Goal: Information Seeking & Learning: Learn about a topic

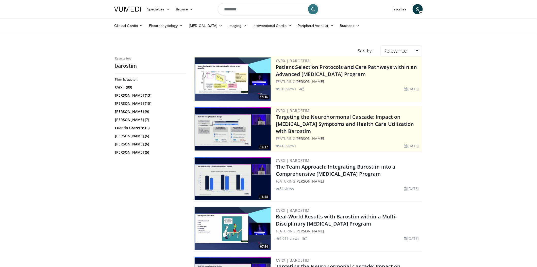
click at [240, 86] on img at bounding box center [233, 78] width 76 height 43
click at [218, 82] on img at bounding box center [233, 78] width 76 height 43
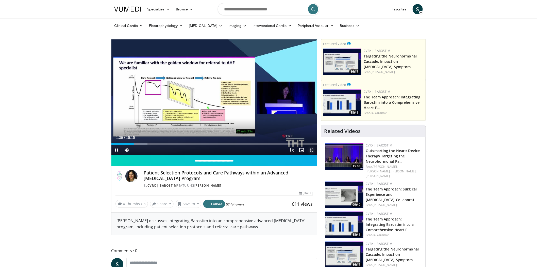
click at [312, 150] on span "Video Player" at bounding box center [312, 150] width 10 height 10
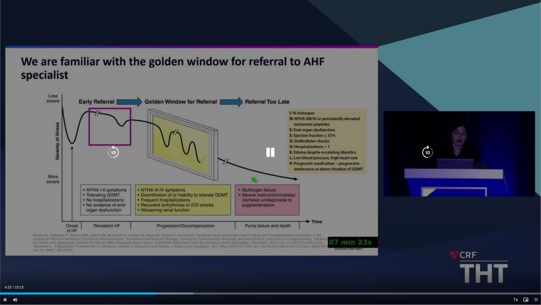
click at [268, 151] on icon "Video Player" at bounding box center [270, 152] width 14 height 14
